Goal: Task Accomplishment & Management: Use online tool/utility

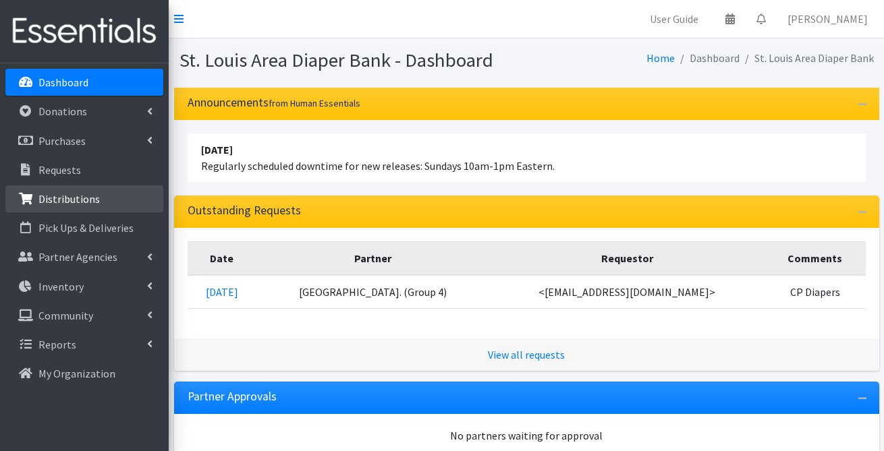
click at [90, 200] on p "Distributions" at bounding box center [68, 198] width 61 height 13
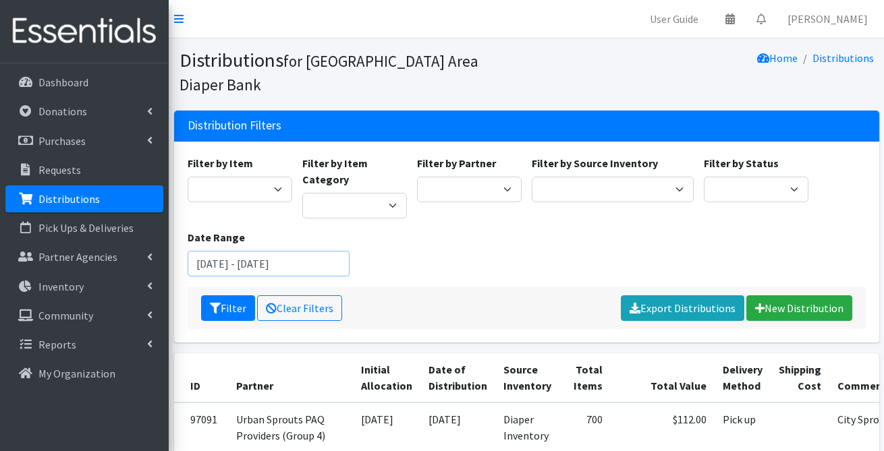
click at [241, 251] on input "July 23, 2025 - October 23, 2025" at bounding box center [269, 264] width 162 height 26
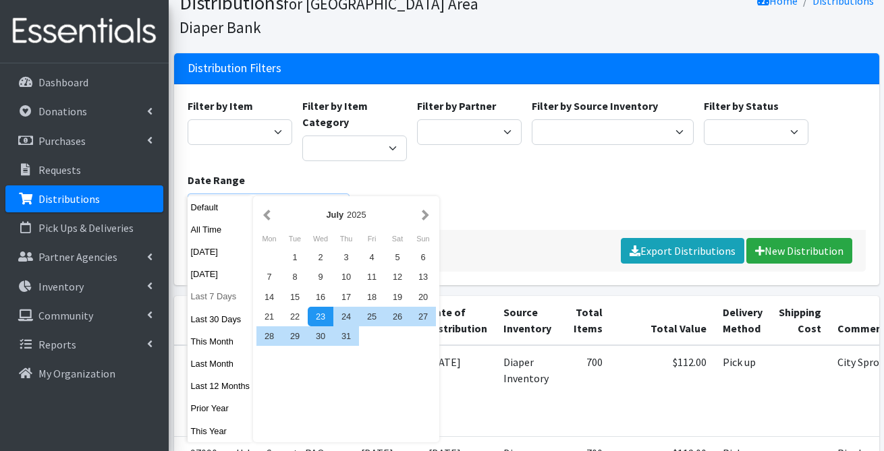
scroll to position [115, 0]
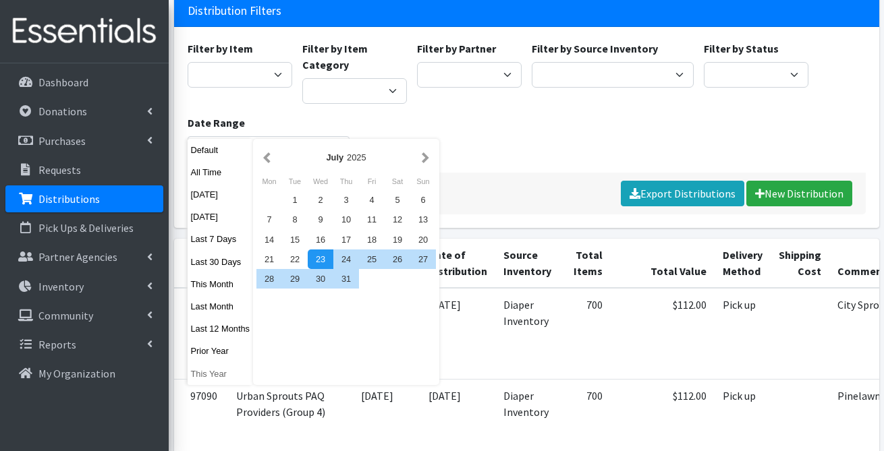
click at [223, 372] on button "This Year" at bounding box center [221, 374] width 66 height 20
type input "January 1, 2025 - December 31, 2025"
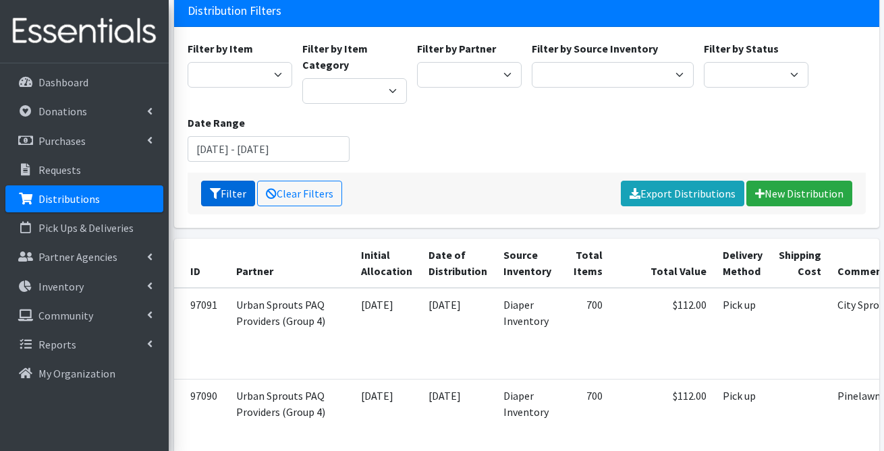
click at [238, 181] on button "Filter" at bounding box center [228, 194] width 54 height 26
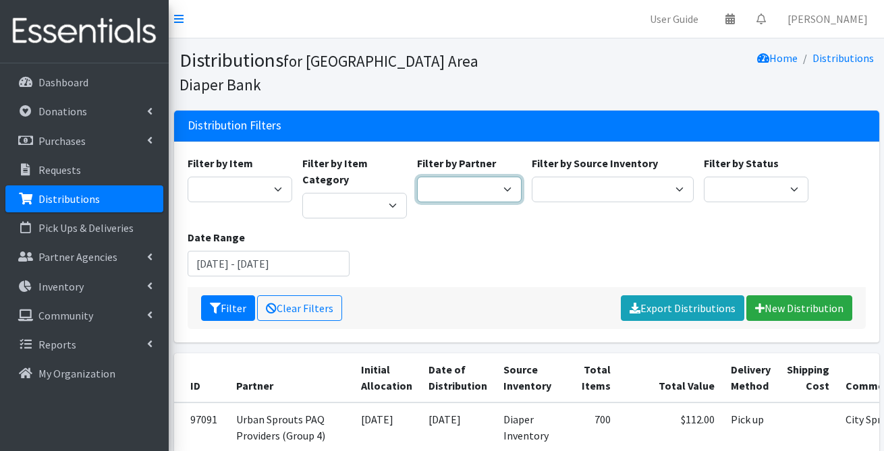
click at [494, 177] on select "Affinia Healthcare (Group 2) Annie Malone (Group 1) Assistance League of St. Lo…" at bounding box center [469, 190] width 105 height 26
select select "2285"
click at [229, 296] on button "Filter" at bounding box center [228, 309] width 54 height 26
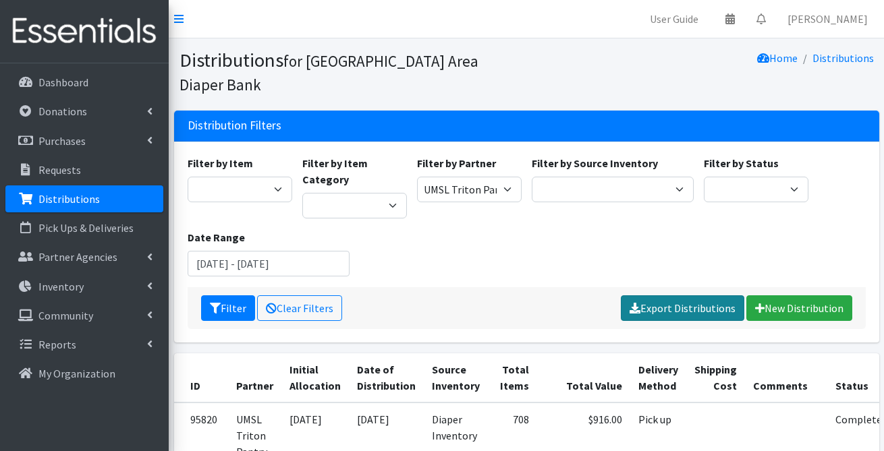
click at [679, 296] on link "Export Distributions" at bounding box center [682, 309] width 123 height 26
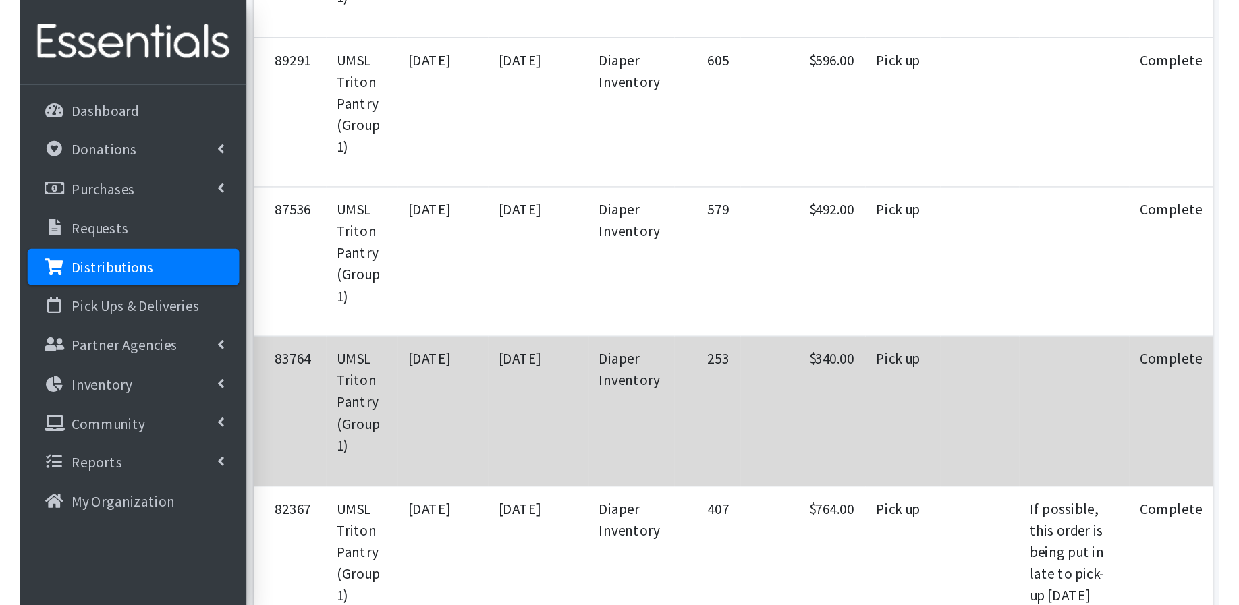
scroll to position [391, 0]
